Goal: Navigation & Orientation: Understand site structure

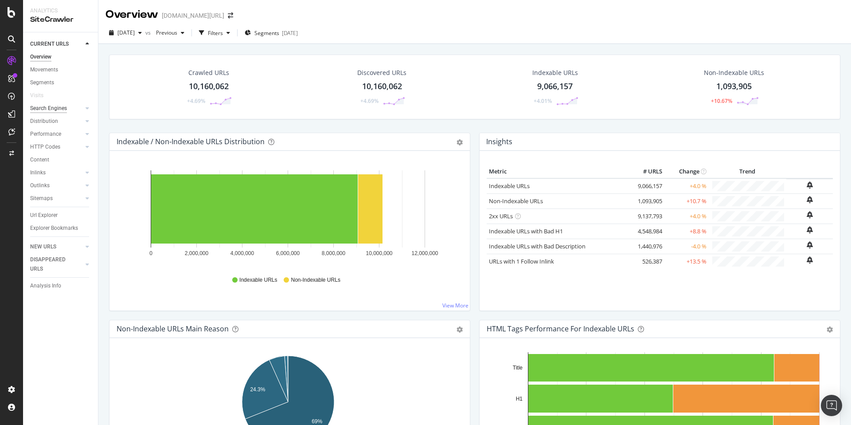
click at [46, 106] on div "Search Engines" at bounding box center [48, 108] width 37 height 9
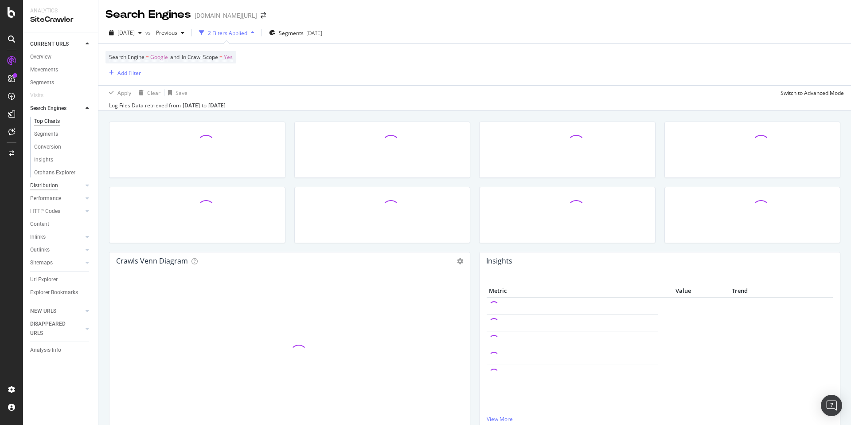
click at [53, 181] on div "Distribution" at bounding box center [44, 185] width 28 height 9
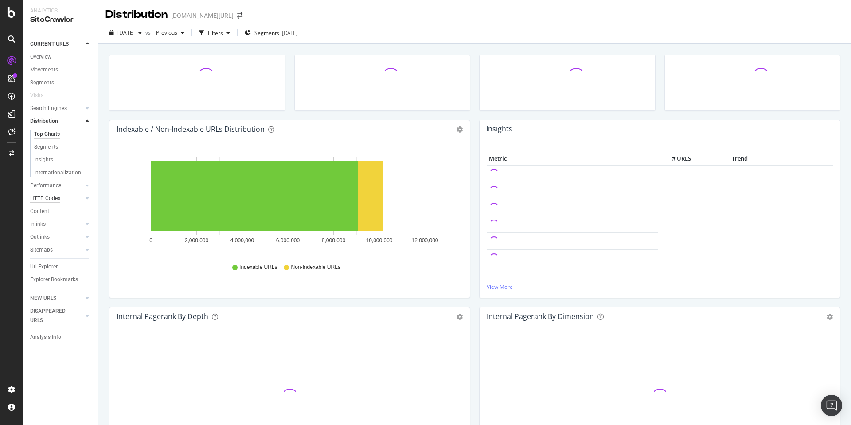
click at [57, 199] on div "HTTP Codes" at bounding box center [45, 198] width 30 height 9
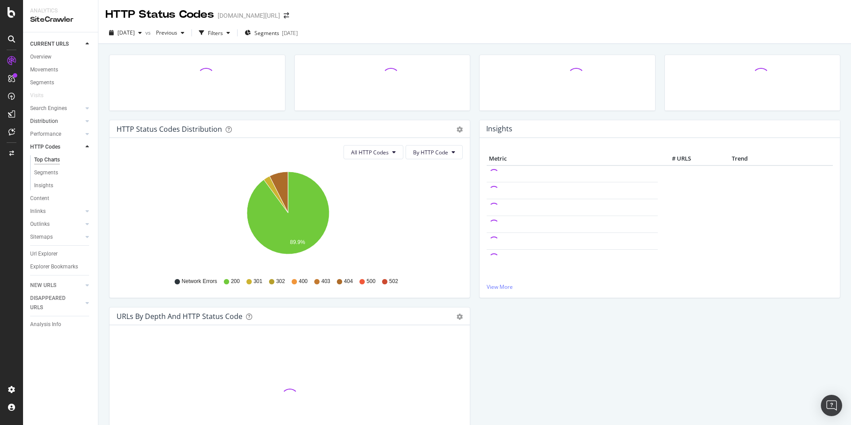
click at [61, 118] on link "Distribution" at bounding box center [56, 121] width 53 height 9
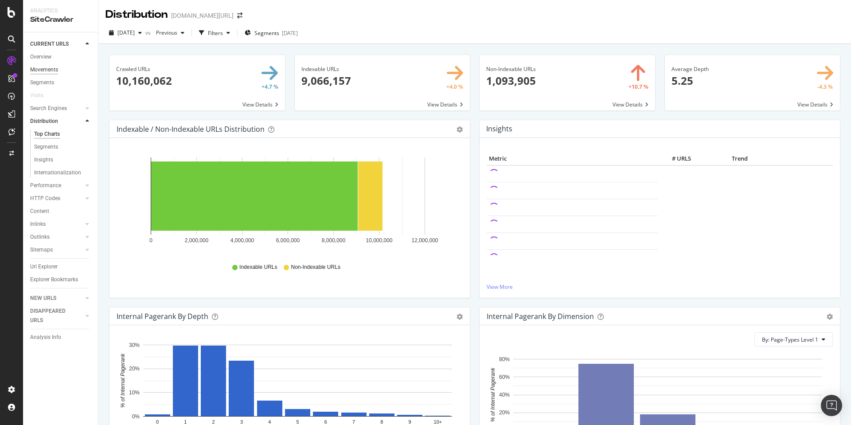
click at [42, 66] on div "Movements" at bounding box center [44, 69] width 28 height 9
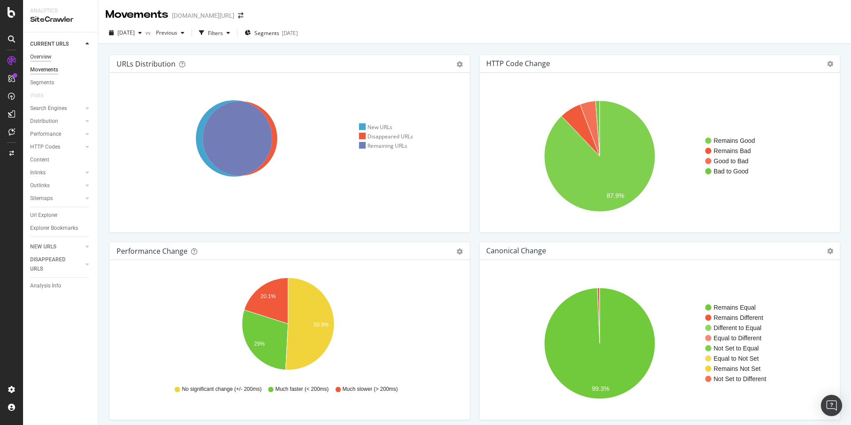
click at [42, 55] on div "Overview" at bounding box center [40, 56] width 21 height 9
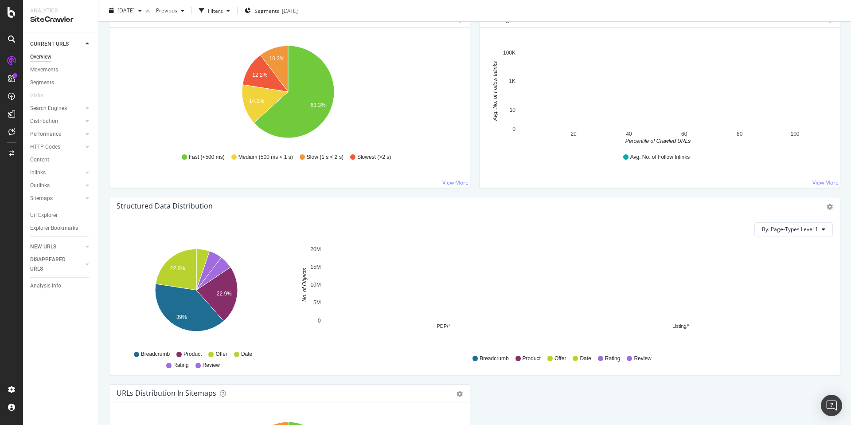
scroll to position [861, 0]
